Goal: Information Seeking & Learning: Learn about a topic

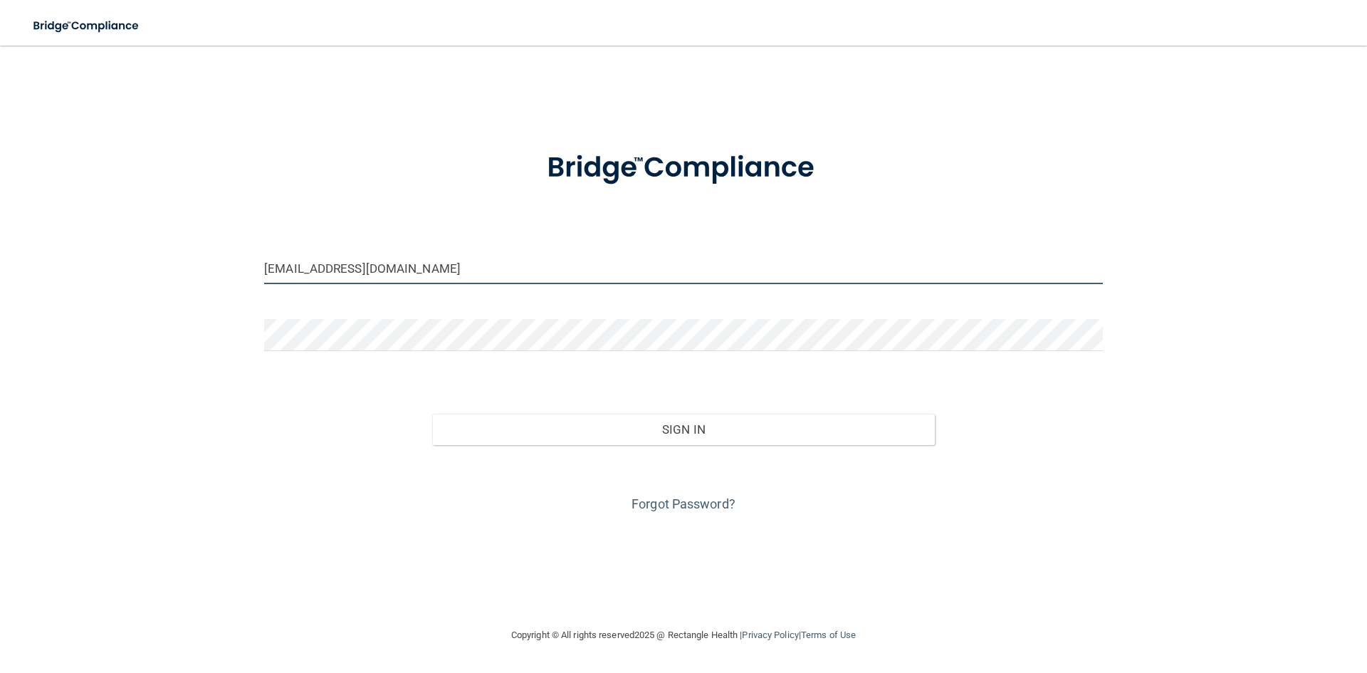
click at [584, 268] on input "[EMAIL_ADDRESS][DOMAIN_NAME]" at bounding box center [683, 268] width 839 height 32
drag, startPoint x: 584, startPoint y: 268, endPoint x: 103, endPoint y: 269, distance: 481.4
click at [103, 269] on div "[EMAIL_ADDRESS][DOMAIN_NAME] Invalid email/password. You don't have permission …" at bounding box center [683, 336] width 1310 height 553
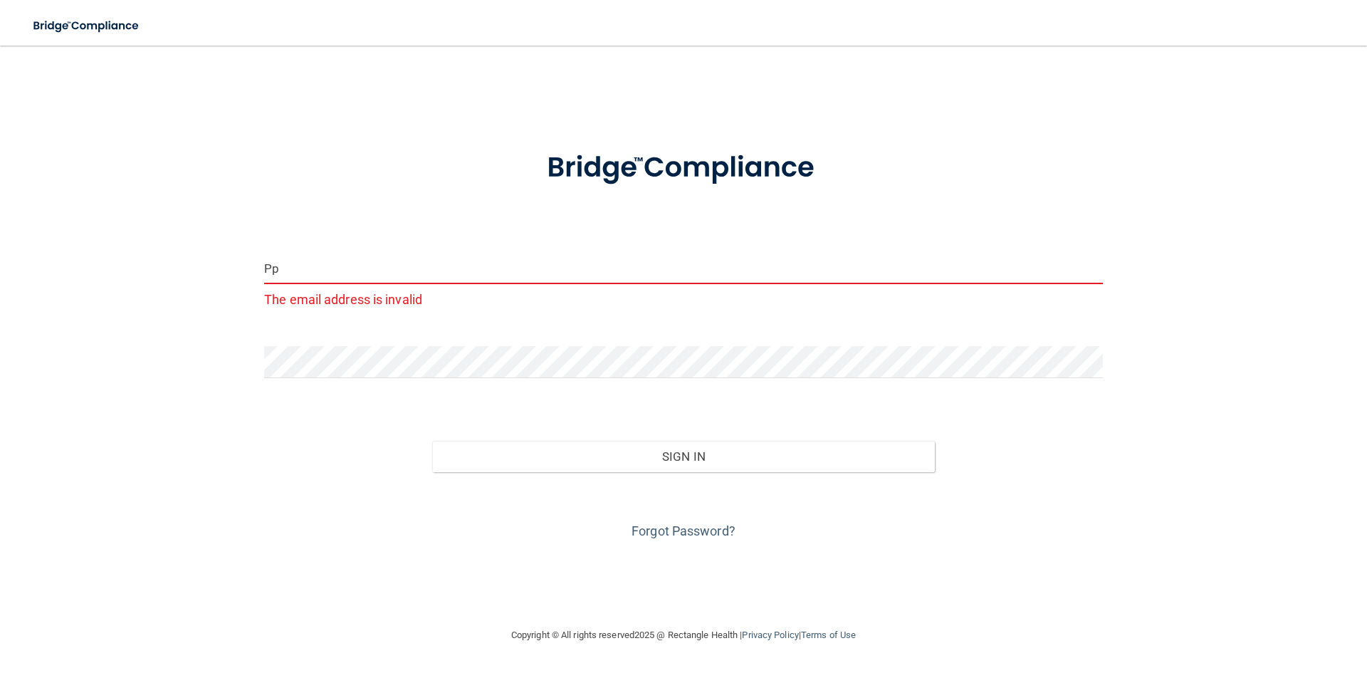
type input "P"
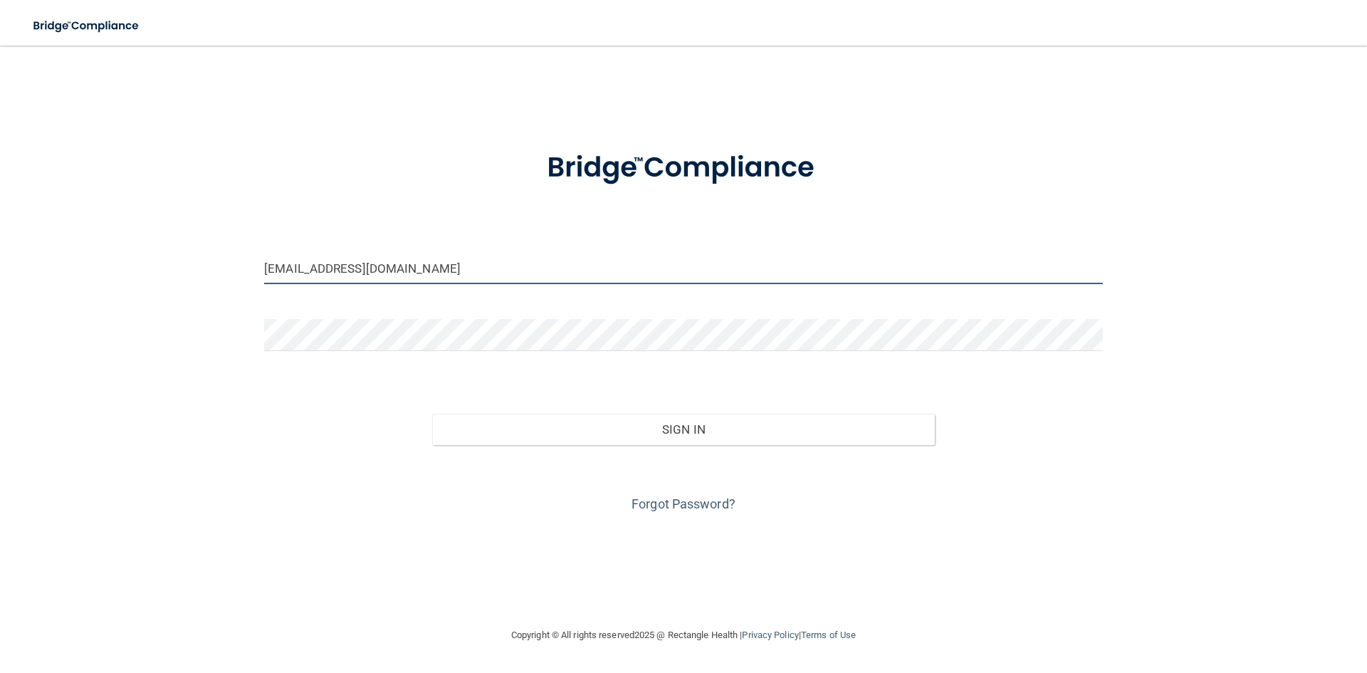
type input "[EMAIL_ADDRESS][DOMAIN_NAME]"
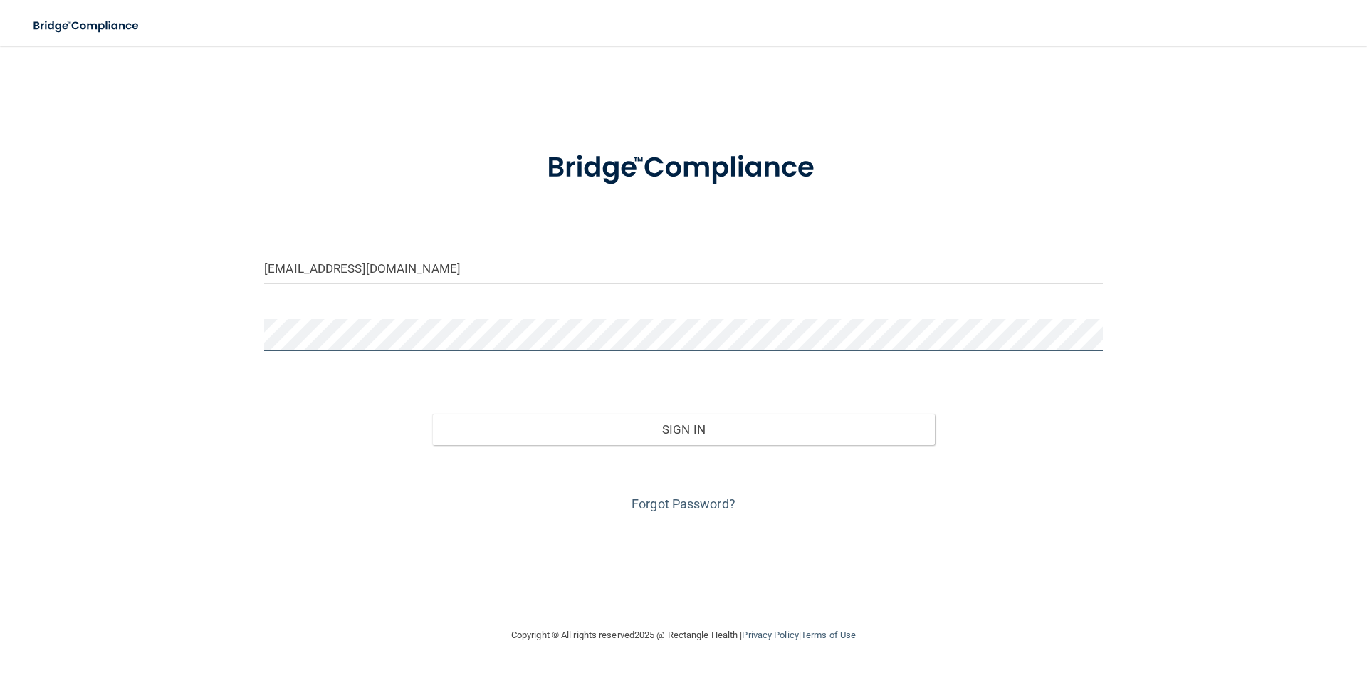
click at [432, 414] on button "Sign In" at bounding box center [684, 429] width 504 height 31
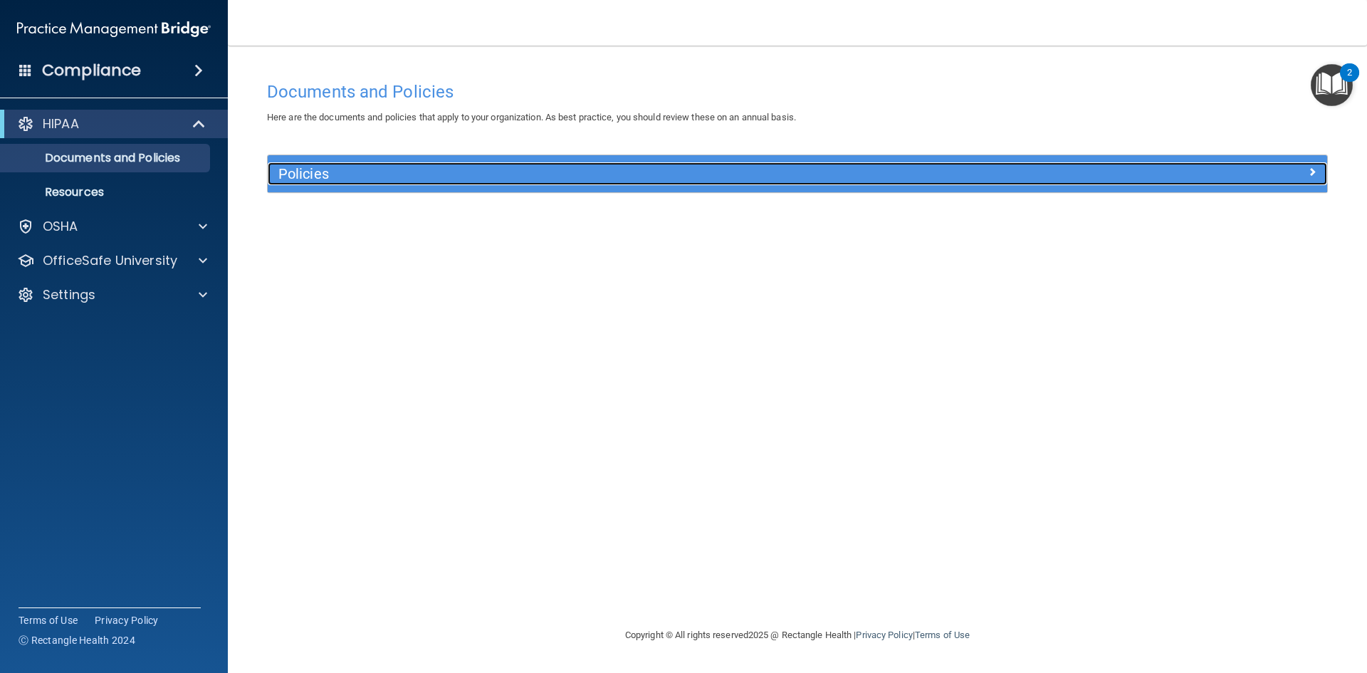
click at [435, 182] on h5 "Policies" at bounding box center [664, 174] width 773 height 16
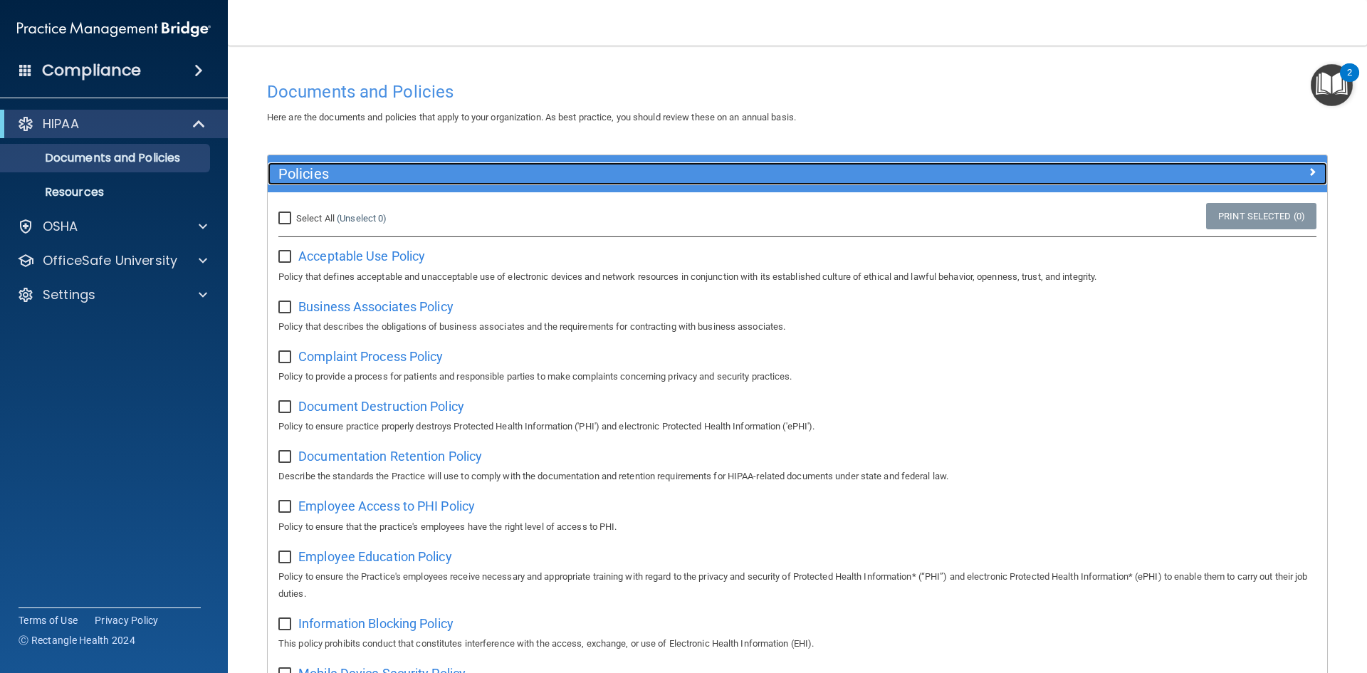
click at [360, 176] on h5 "Policies" at bounding box center [664, 174] width 773 height 16
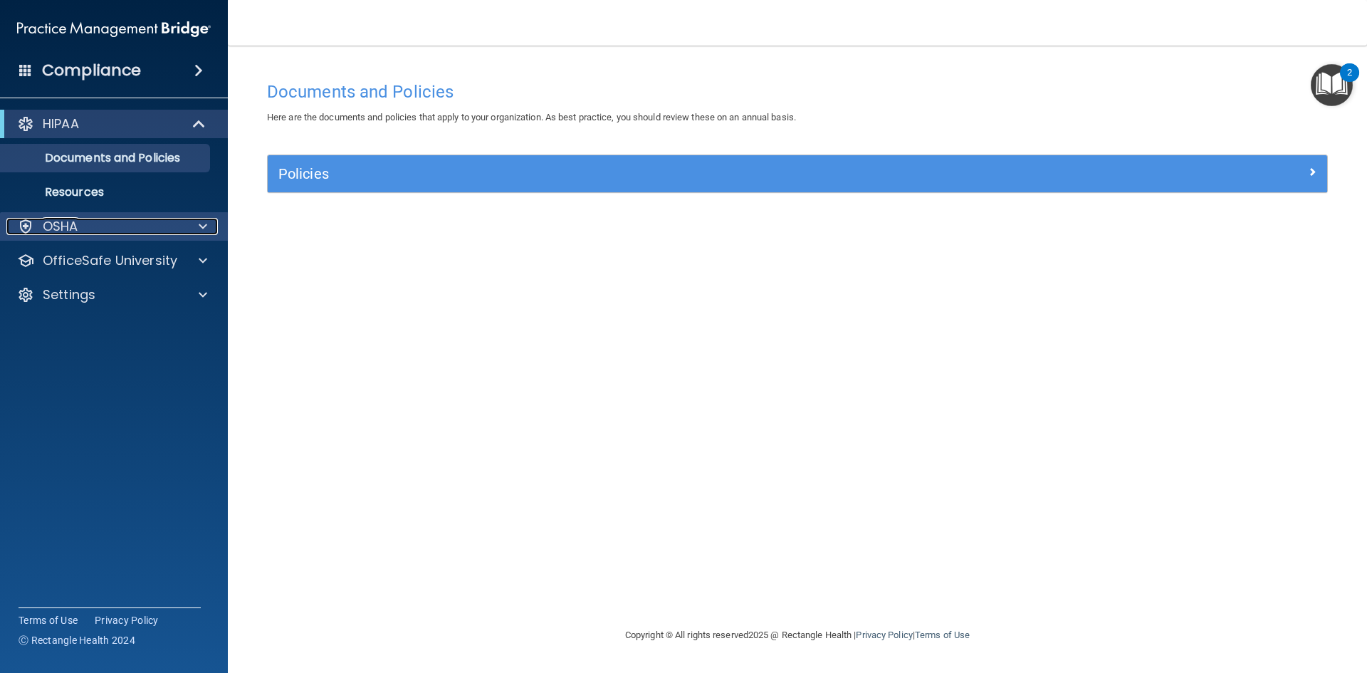
click at [77, 228] on p "OSHA" at bounding box center [61, 226] width 36 height 17
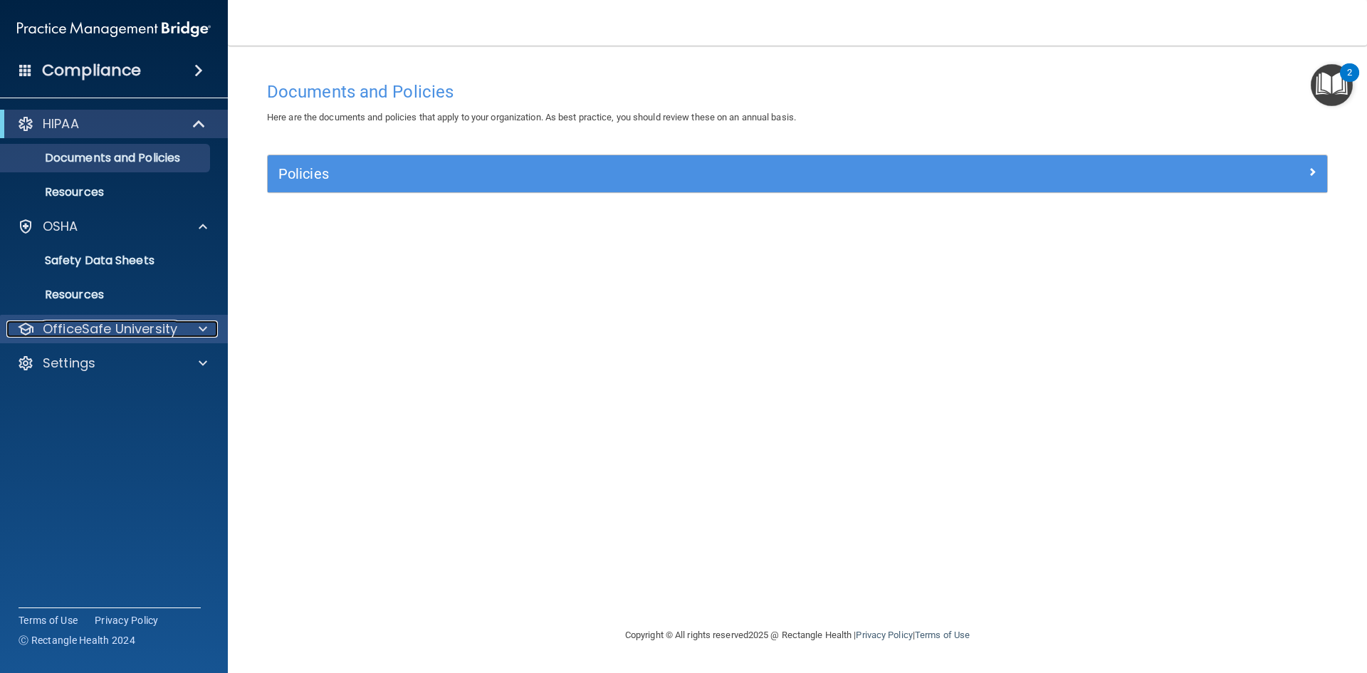
click at [84, 331] on p "OfficeSafe University" at bounding box center [110, 328] width 135 height 17
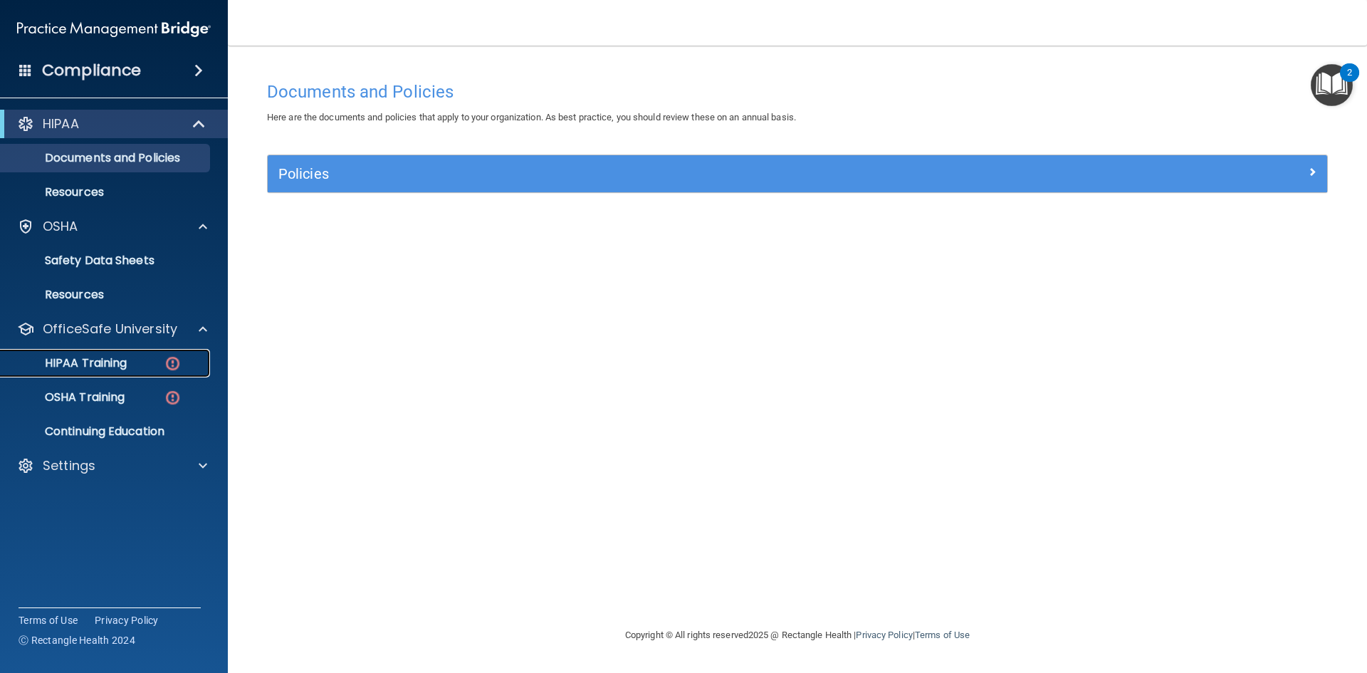
click at [95, 367] on p "HIPAA Training" at bounding box center [68, 363] width 118 height 14
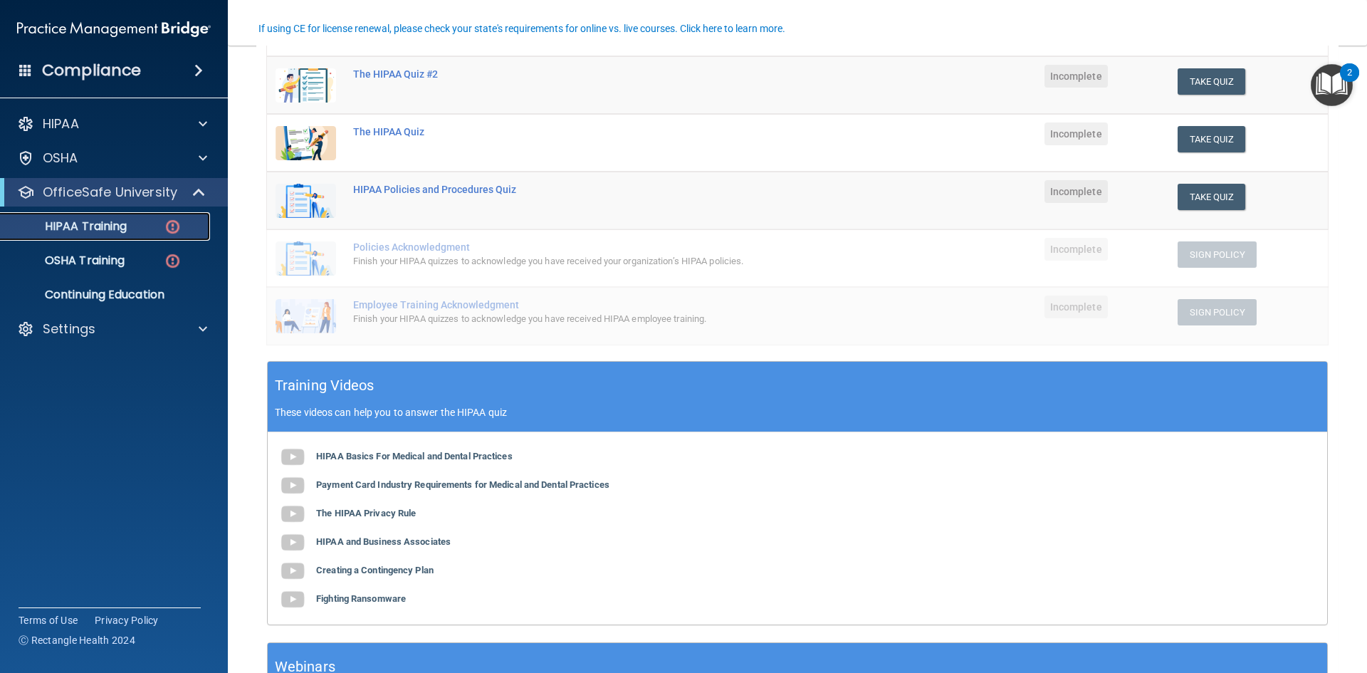
scroll to position [214, 0]
